Goal: Task Accomplishment & Management: Use online tool/utility

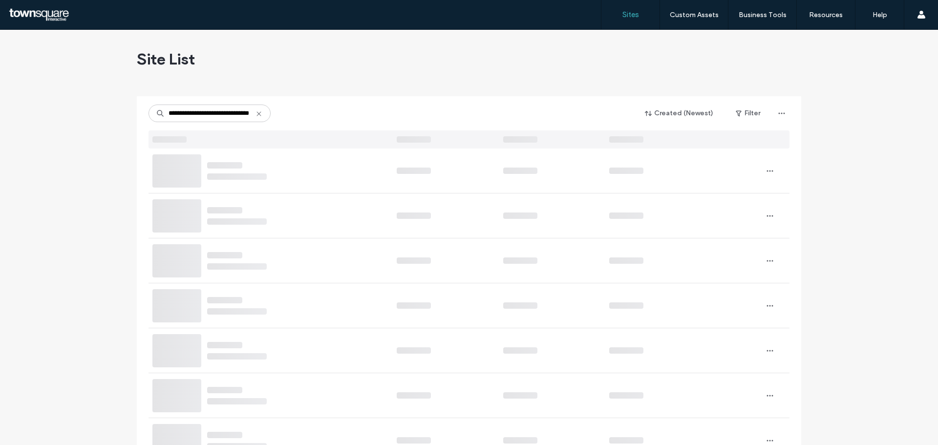
type input "**********"
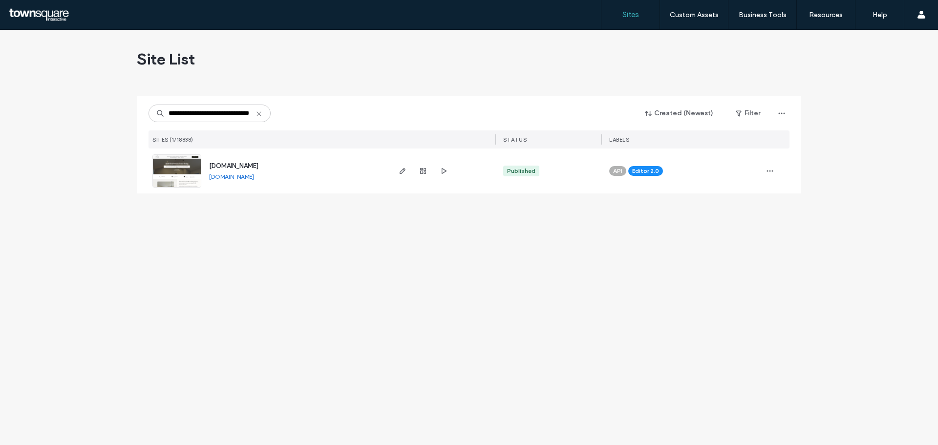
click at [240, 162] on div "www.tekconstructionaz.co" at bounding box center [233, 166] width 49 height 10
click at [237, 164] on span "www.tekconstructionaz.co" at bounding box center [233, 165] width 49 height 7
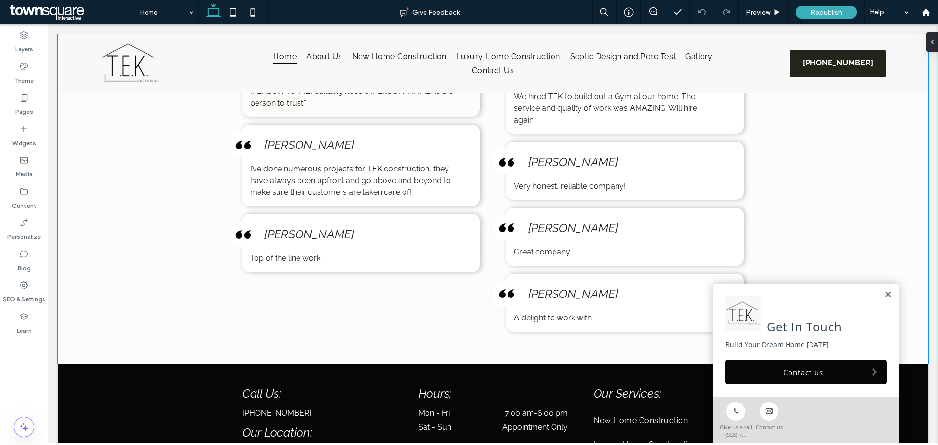
scroll to position [1612, 0]
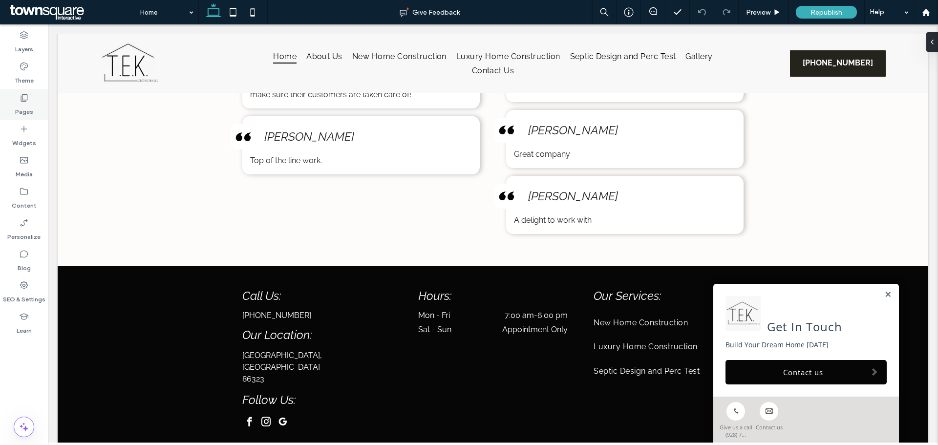
click at [25, 98] on icon at bounding box center [24, 98] width 10 height 10
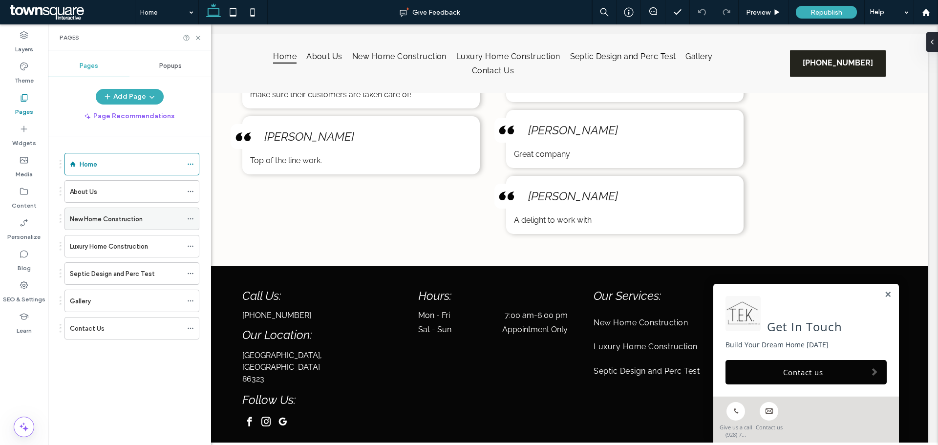
click at [144, 209] on div "New Home Construction" at bounding box center [126, 218] width 112 height 21
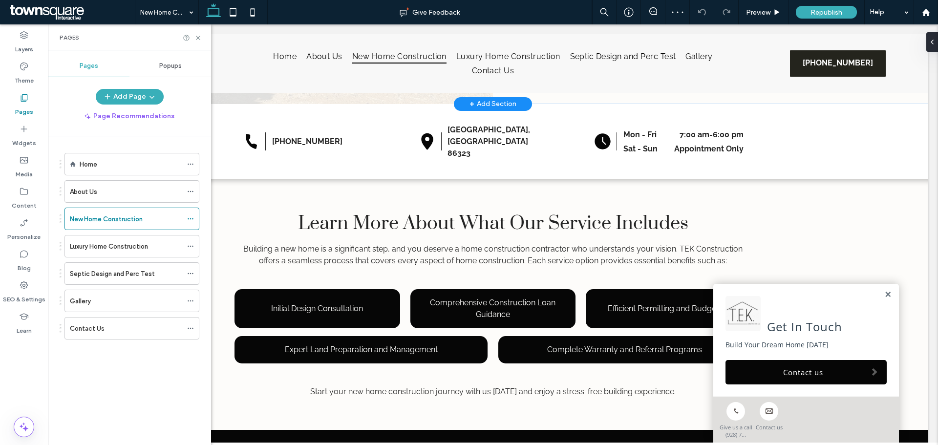
scroll to position [293, 0]
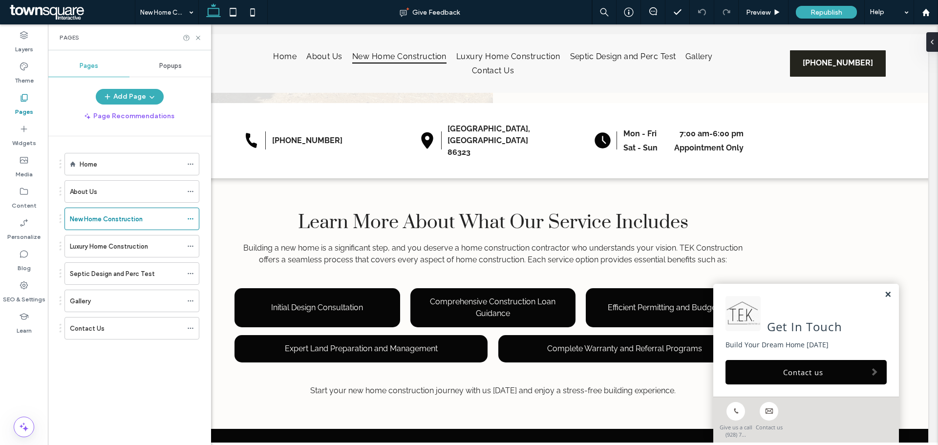
click at [884, 293] on link at bounding box center [887, 295] width 7 height 8
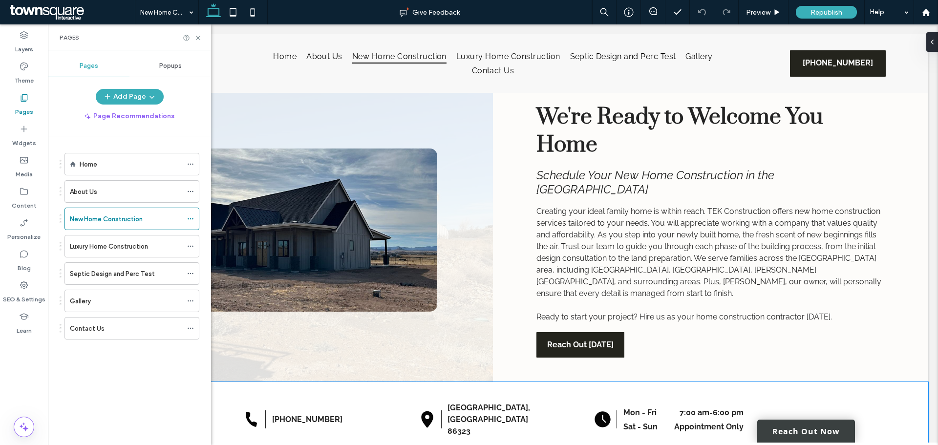
scroll to position [0, 0]
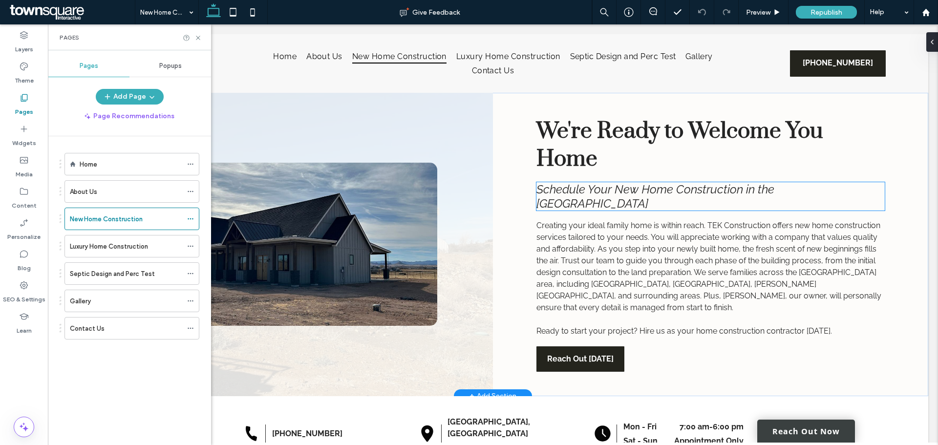
click at [773, 196] on span "Schedule Your New Home Construction in the Prescott Valley Area" at bounding box center [655, 196] width 238 height 28
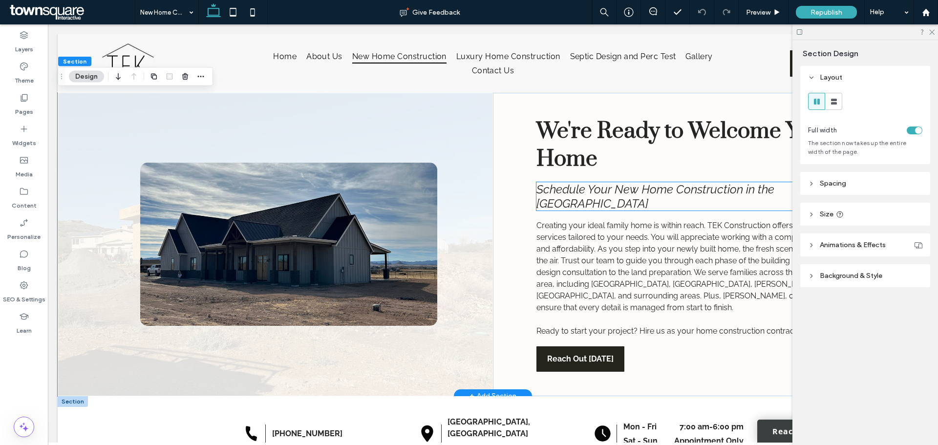
click at [774, 191] on span "Schedule Your New Home Construction in the Prescott Valley Area" at bounding box center [655, 196] width 238 height 28
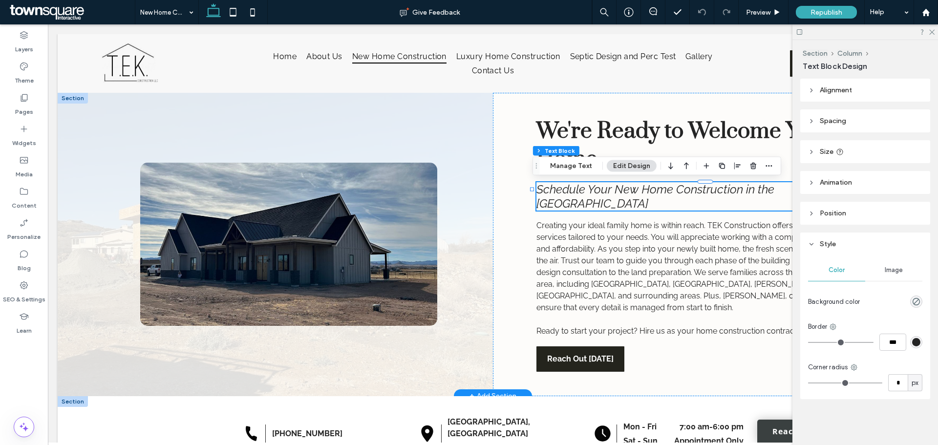
click at [774, 191] on span "Schedule Your New Home Construction in the Prescott Valley Area" at bounding box center [655, 196] width 238 height 28
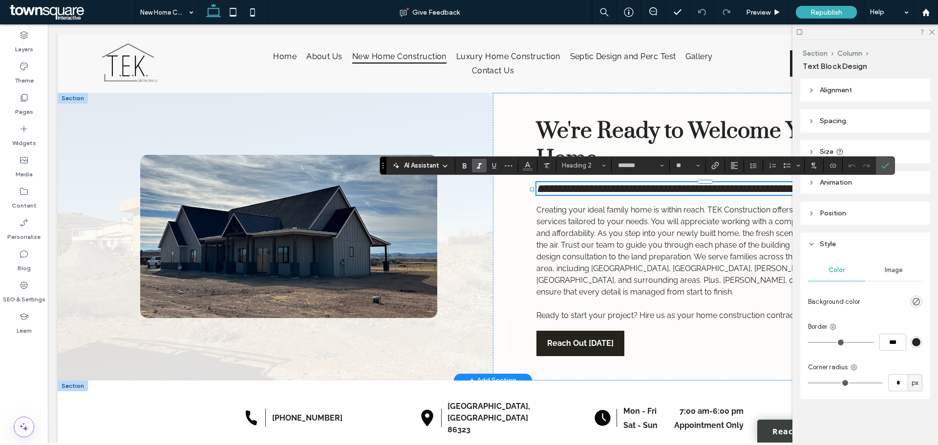
click at [782, 194] on span "**********" at bounding box center [675, 189] width 278 height 12
click at [487, 215] on div at bounding box center [275, 237] width 435 height 288
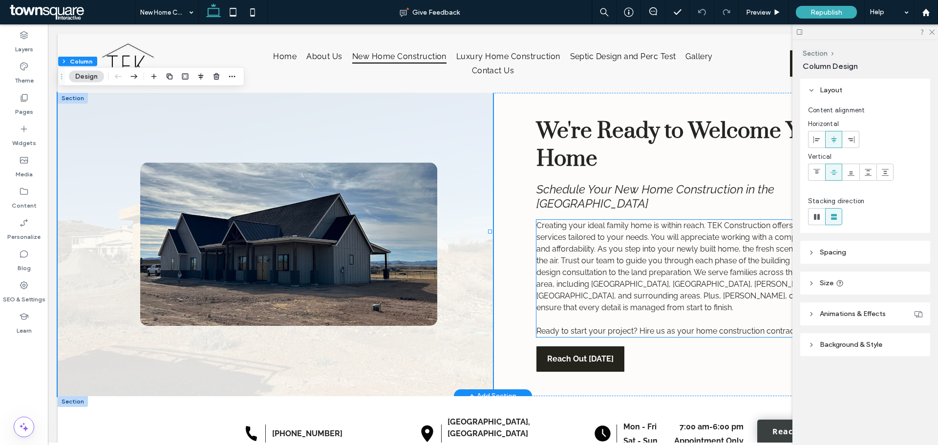
click at [658, 221] on span "Creating your ideal family home is within reach. TEK Construction offers new ho…" at bounding box center [708, 266] width 345 height 91
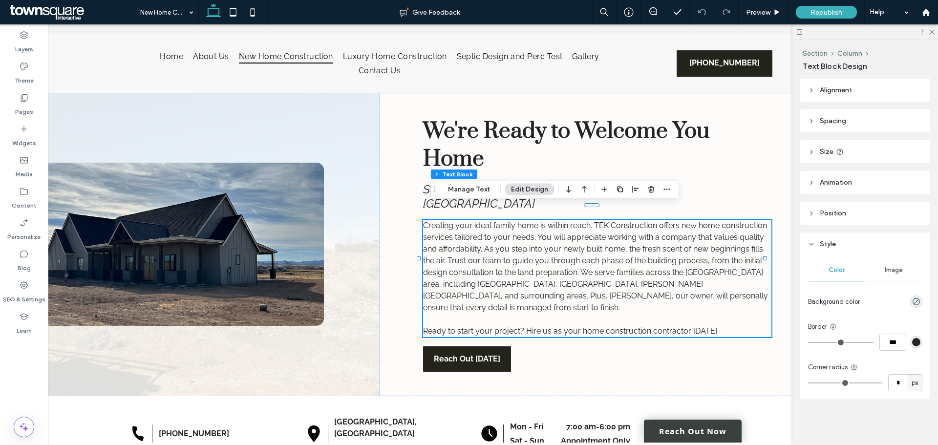
scroll to position [0, 146]
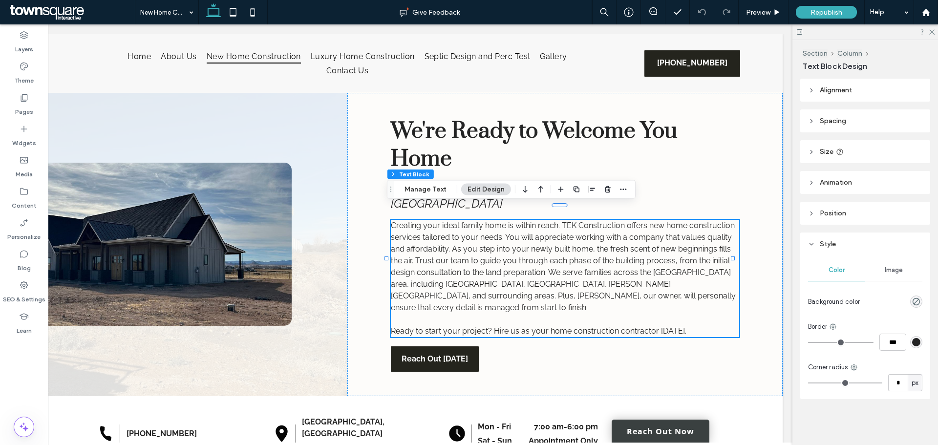
drag, startPoint x: 457, startPoint y: 439, endPoint x: 730, endPoint y: 404, distance: 275.1
click at [571, 267] on span "Creating your ideal family home is within reach. TEK Construction offers new ho…" at bounding box center [563, 266] width 345 height 91
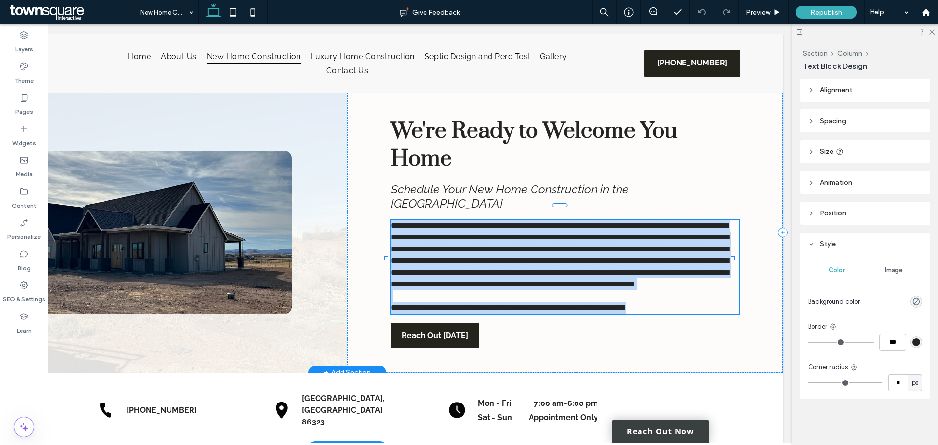
click at [571, 267] on span "**********" at bounding box center [560, 255] width 338 height 66
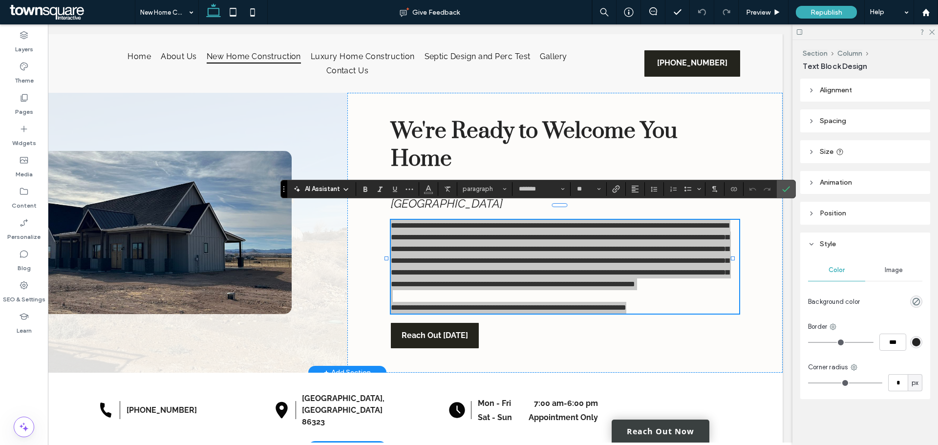
click at [345, 191] on icon at bounding box center [346, 190] width 8 height 8
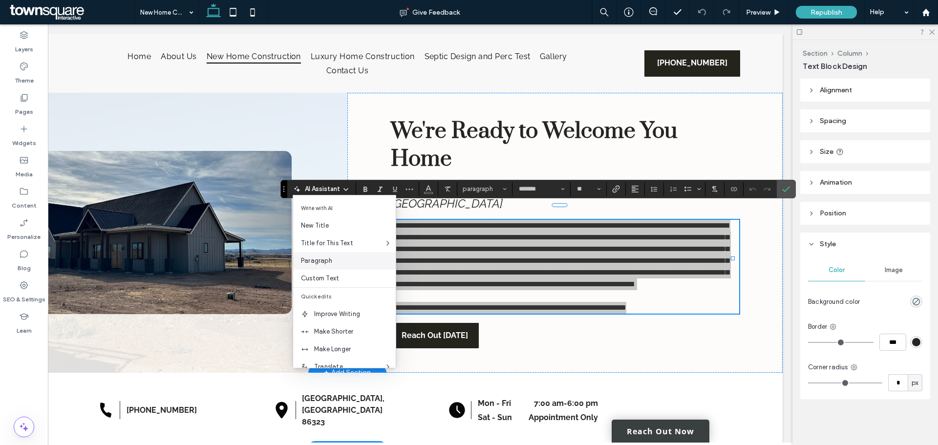
scroll to position [49, 0]
click at [350, 297] on span "Make Longer" at bounding box center [355, 300] width 82 height 10
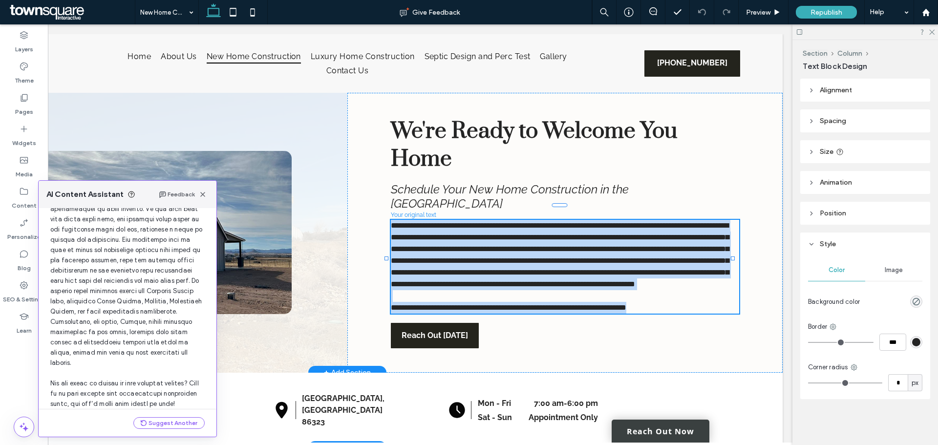
scroll to position [155, 0]
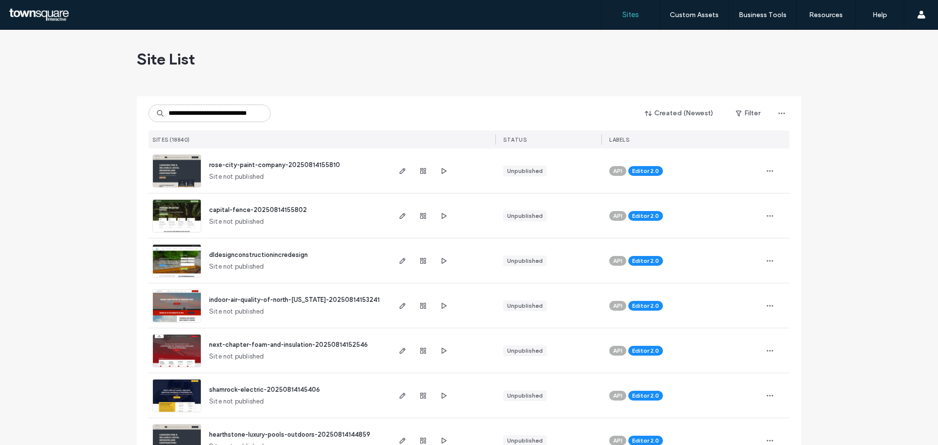
scroll to position [0, 19]
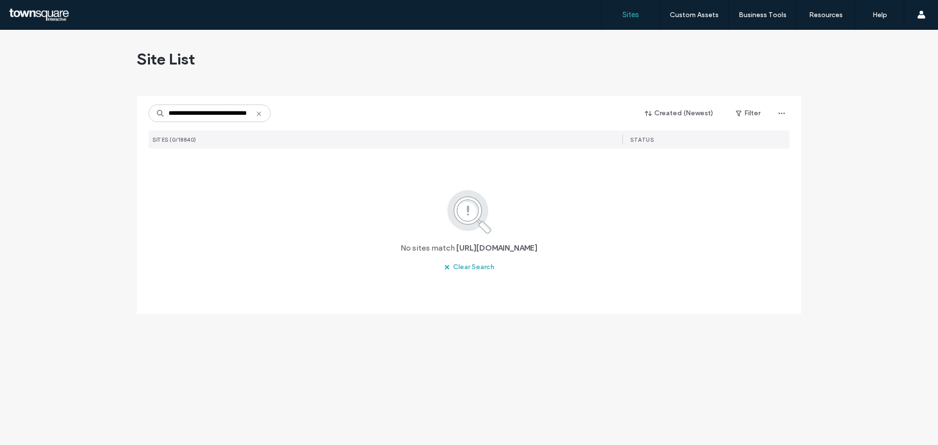
type input "**********"
click at [227, 118] on input "**********" at bounding box center [209, 114] width 122 height 18
